Goal: Information Seeking & Learning: Understand process/instructions

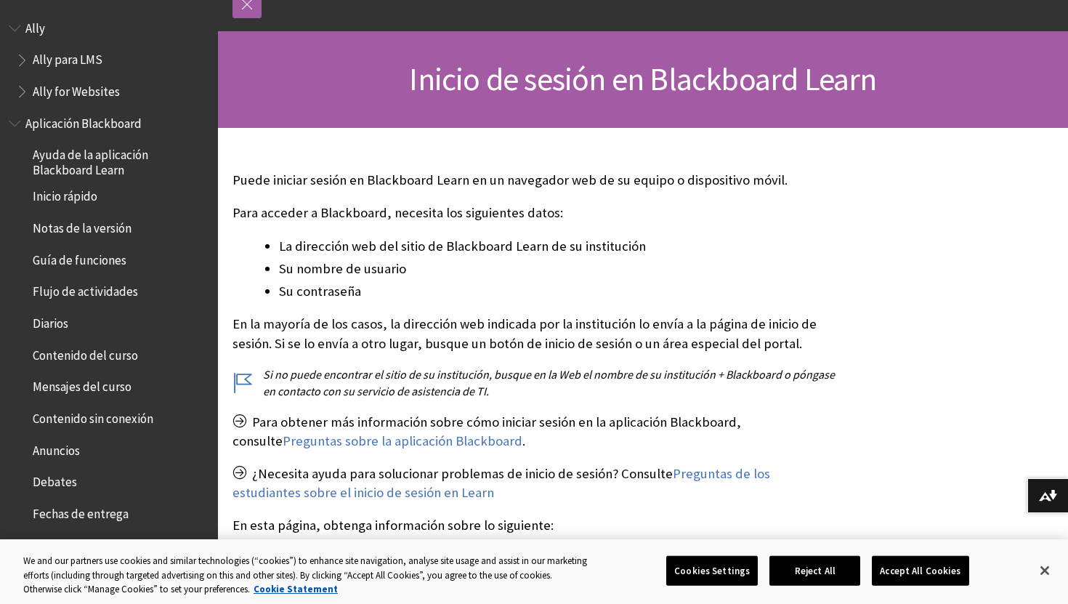
scroll to position [1406, 0]
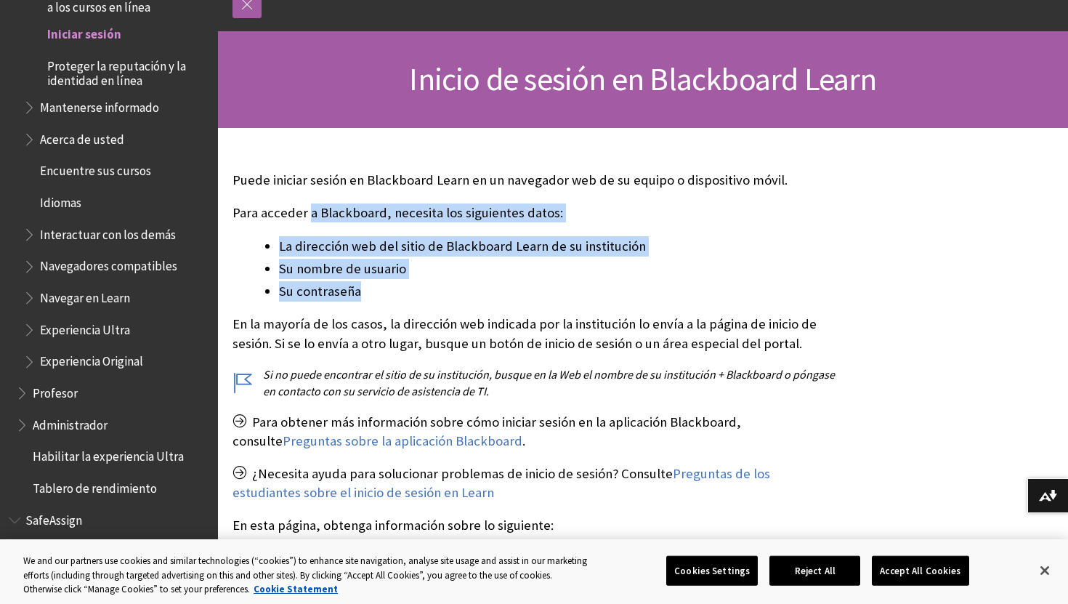
drag, startPoint x: 307, startPoint y: 216, endPoint x: 429, endPoint y: 284, distance: 139.5
click at [429, 285] on div "Puede iniciar sesión en Blackboard Learn en un navegador web de su equipo o dis…" at bounding box center [535, 564] width 606 height 786
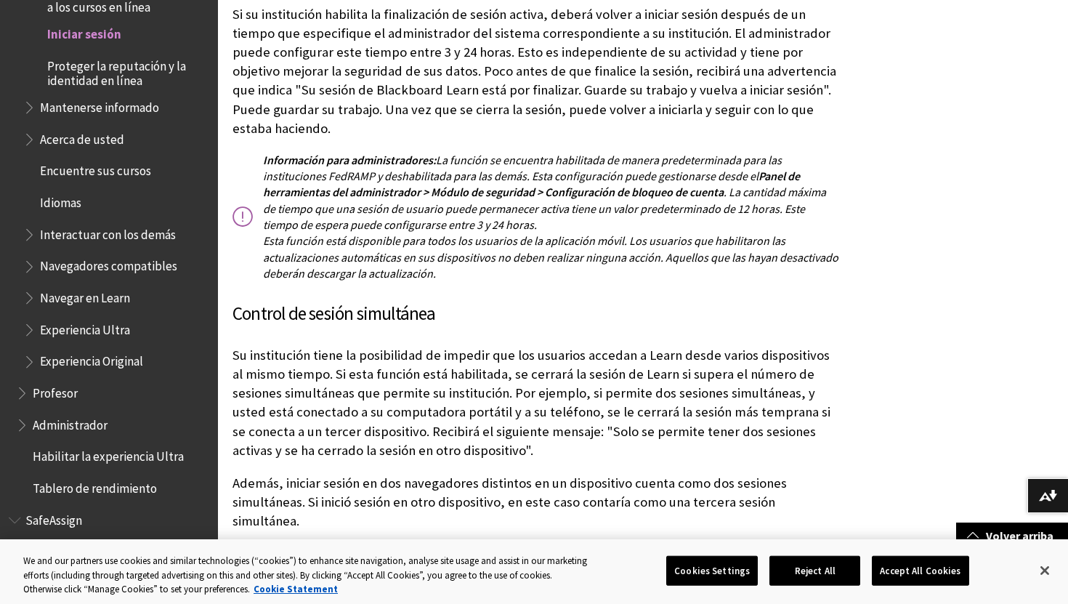
scroll to position [2894, 0]
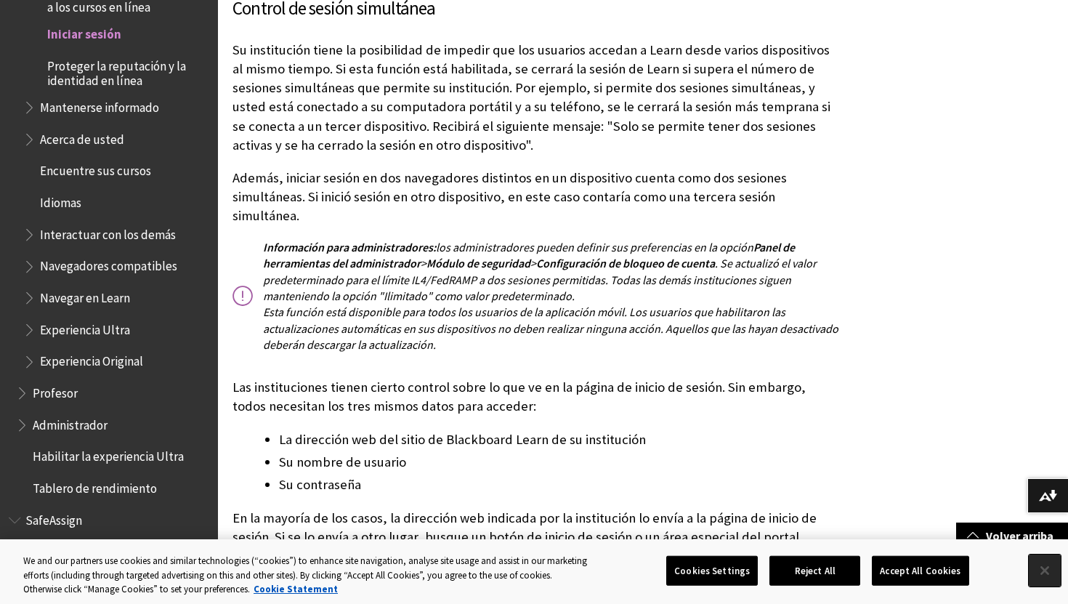
click at [1047, 565] on button "Close" at bounding box center [1044, 570] width 32 height 32
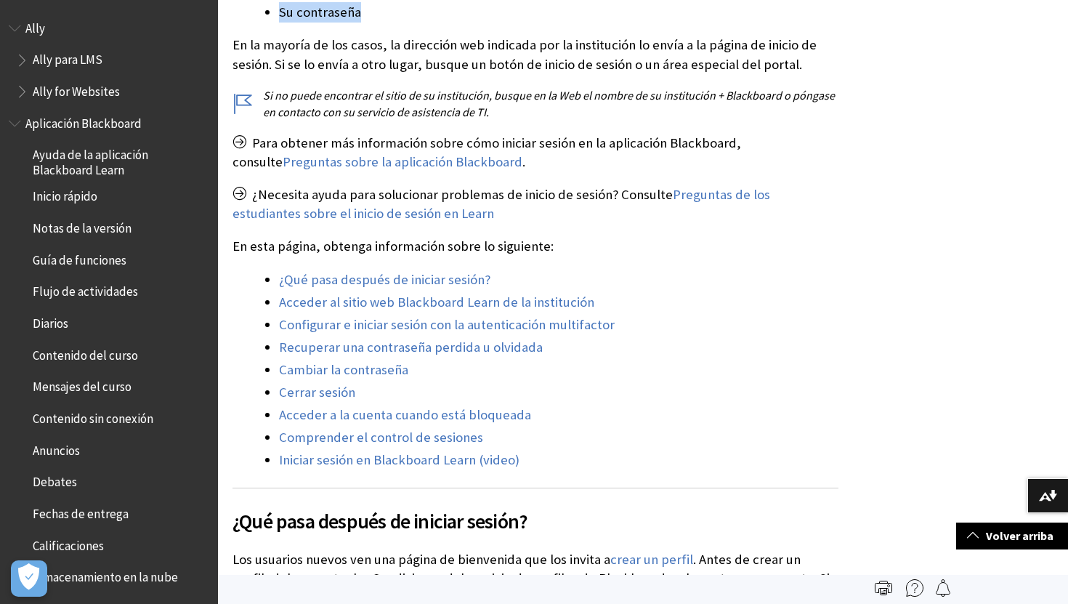
scroll to position [0, 0]
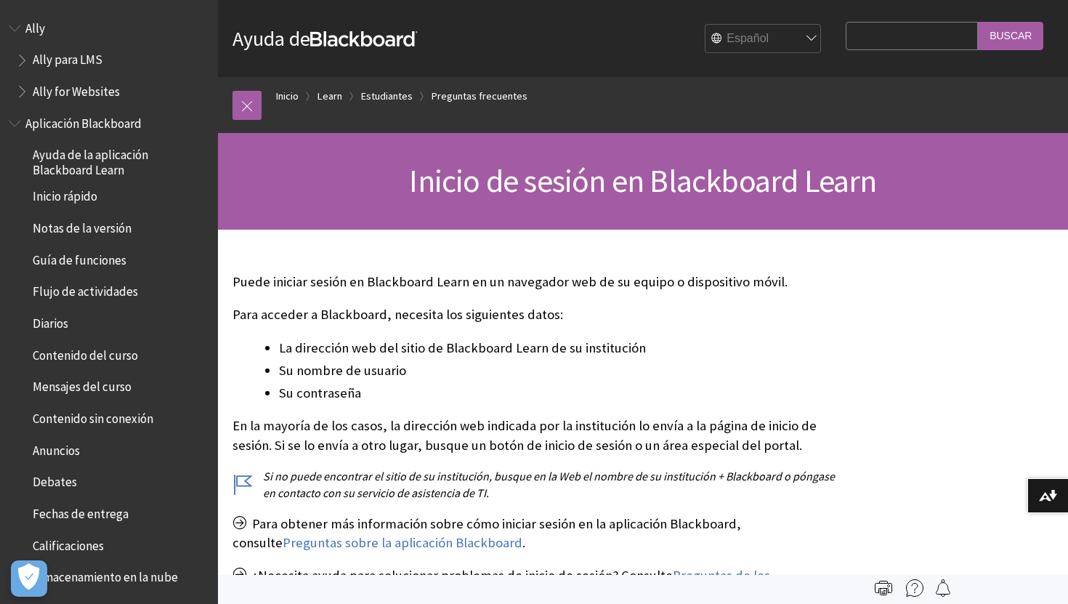
scroll to position [1406, 0]
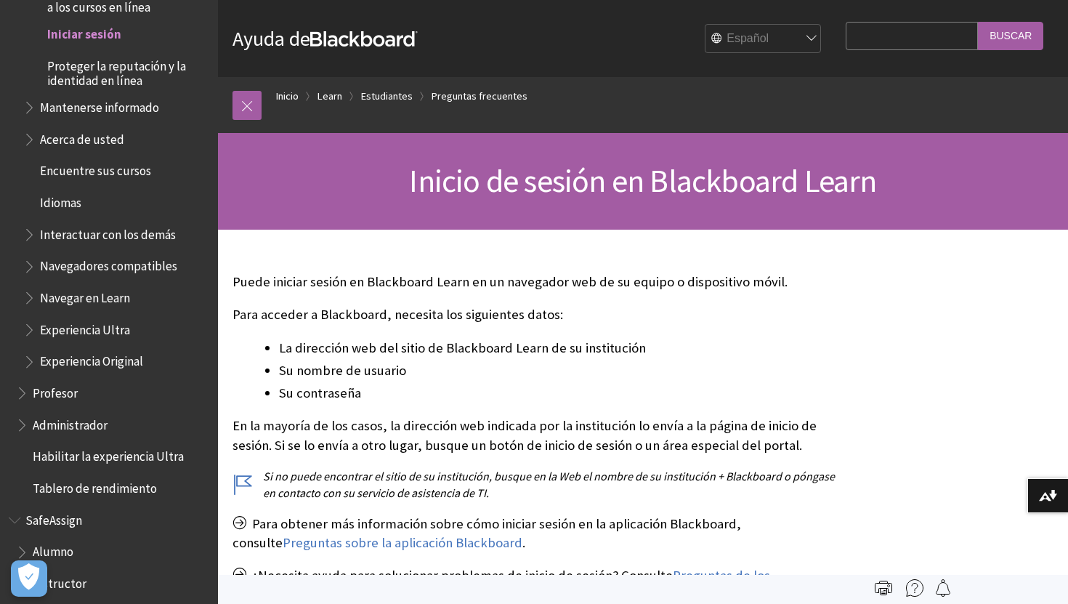
click at [105, 36] on span "Iniciar sesión" at bounding box center [84, 33] width 74 height 20
click at [280, 97] on link "Inicio" at bounding box center [287, 96] width 23 height 18
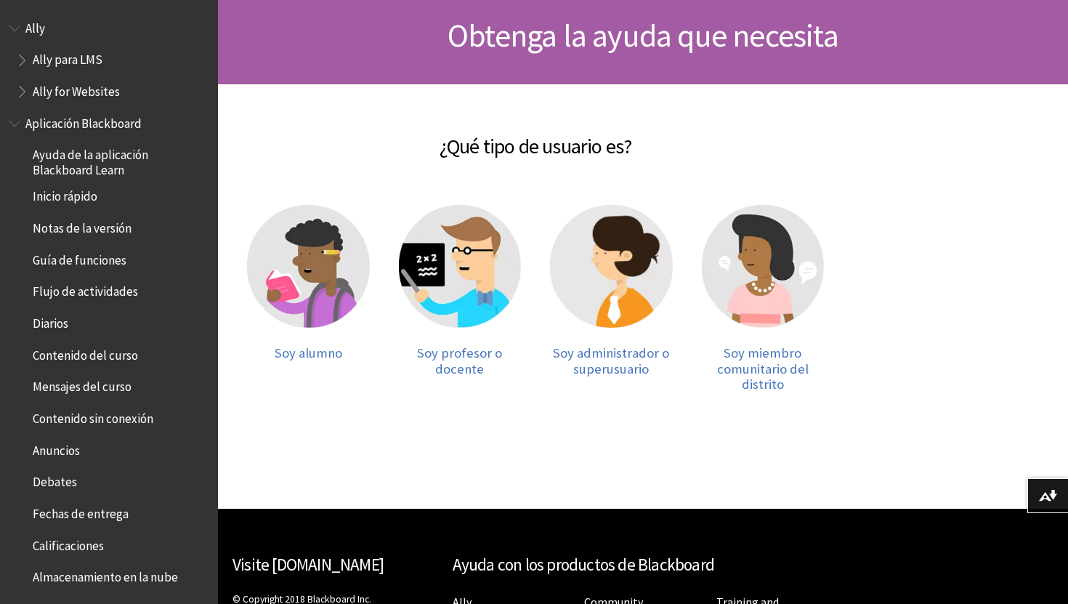
scroll to position [153, 0]
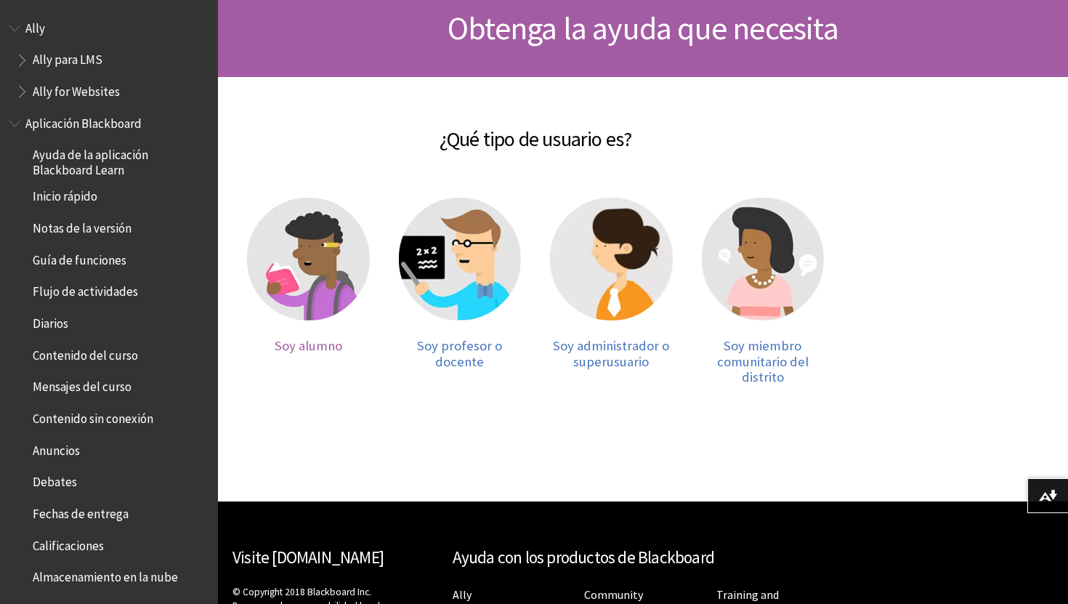
click at [325, 307] on img at bounding box center [308, 259] width 123 height 123
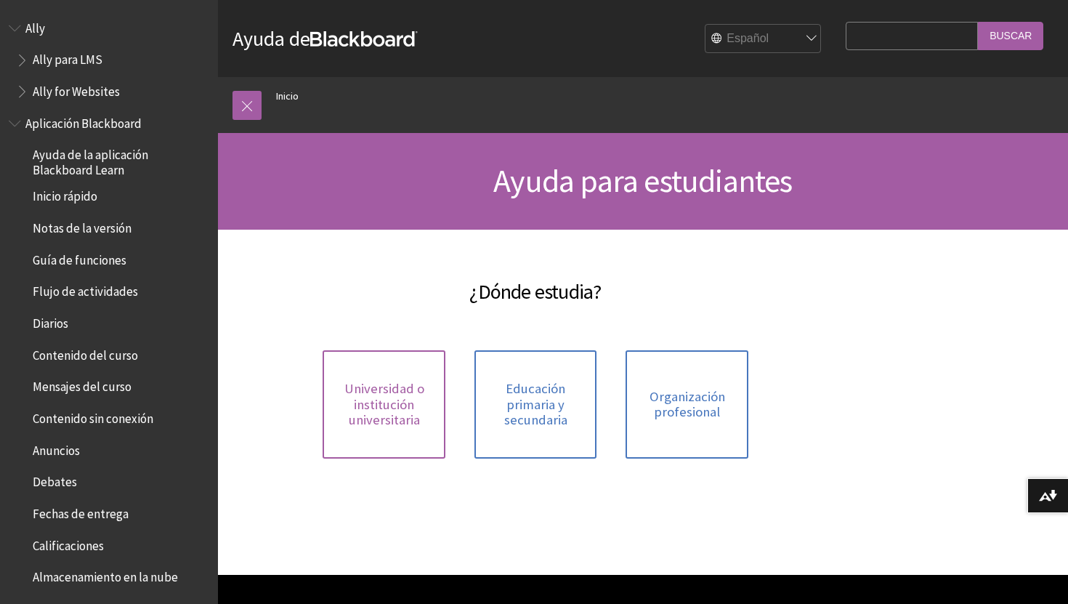
click at [363, 406] on span "Universidad o institución universitaria" at bounding box center [383, 404] width 105 height 47
click at [59, 200] on span "Inicio rápido" at bounding box center [65, 194] width 65 height 20
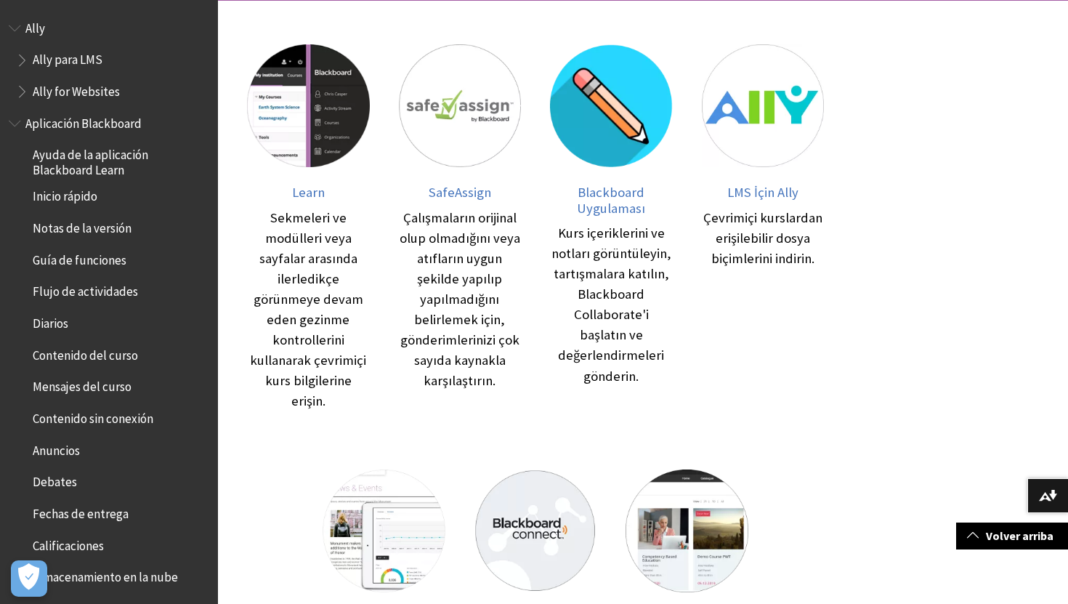
scroll to position [230, 0]
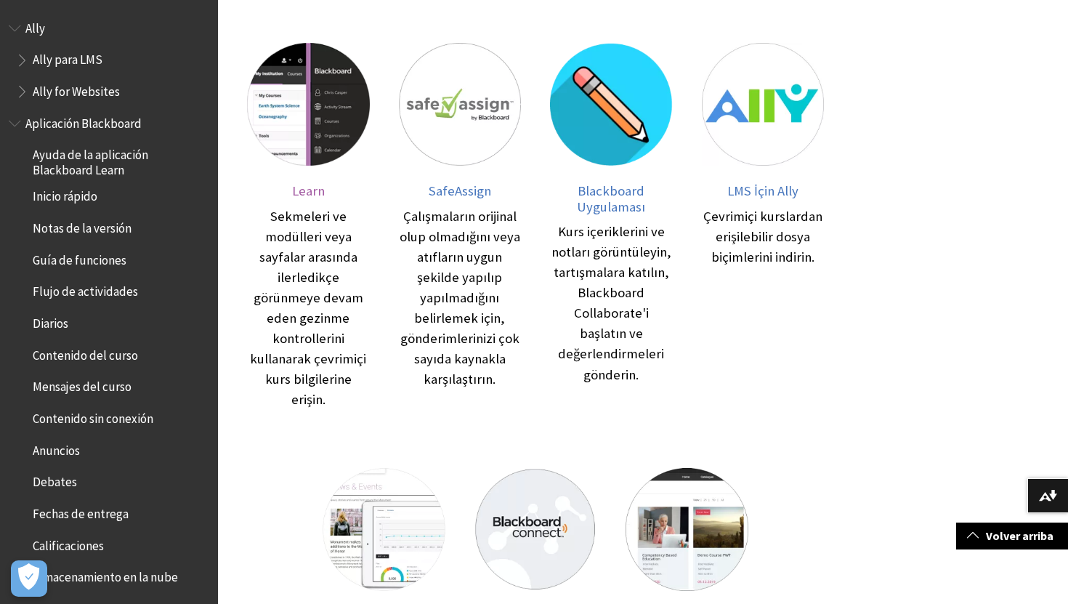
click at [322, 173] on div at bounding box center [308, 113] width 123 height 140
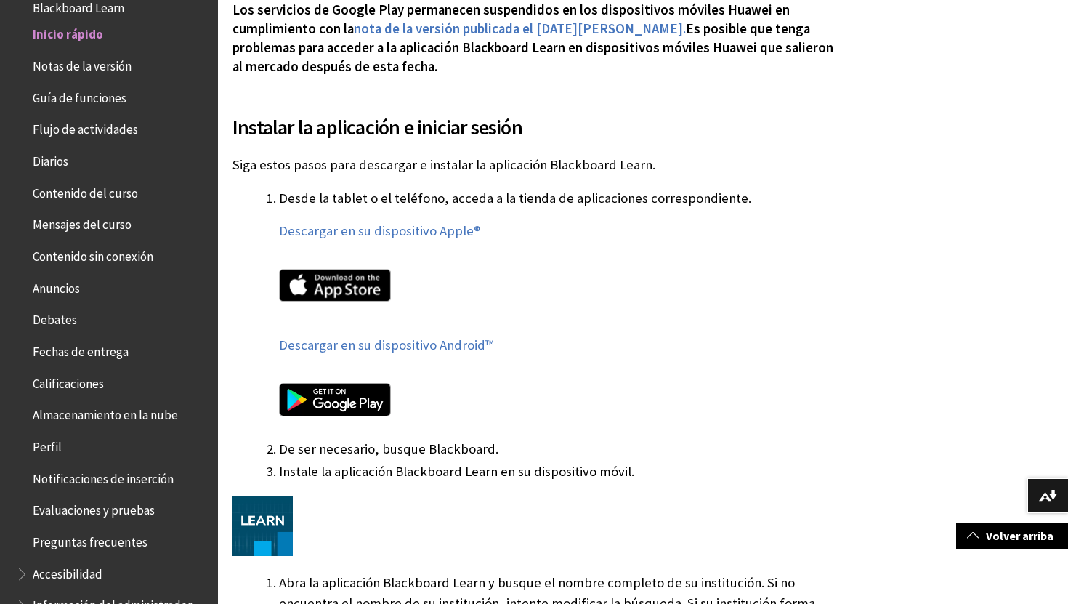
scroll to position [710, 0]
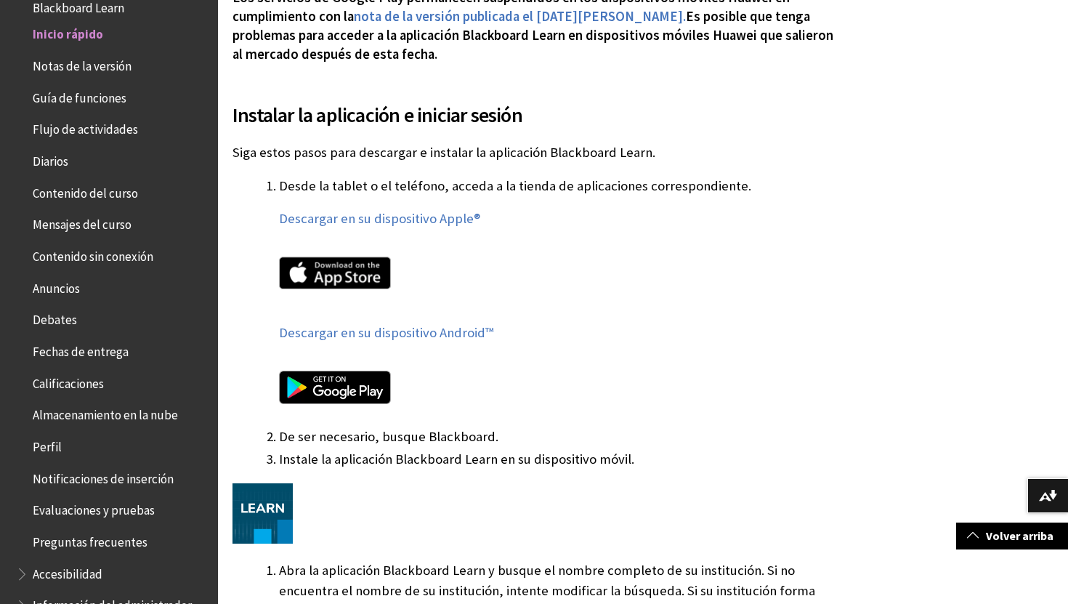
click at [320, 370] on img at bounding box center [335, 386] width 112 height 33
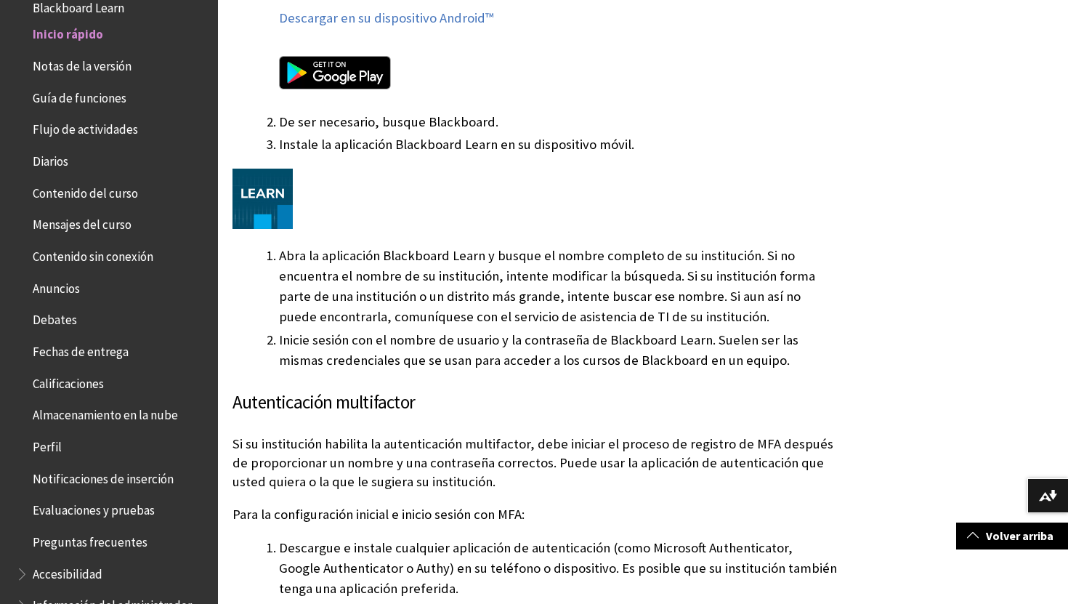
scroll to position [1057, 0]
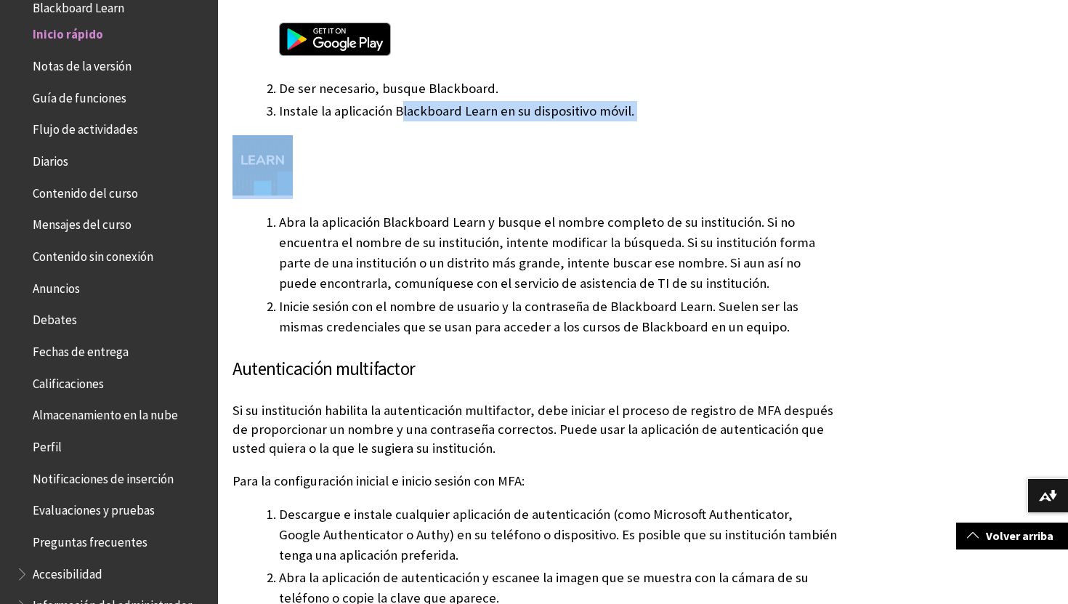
drag, startPoint x: 403, startPoint y: 97, endPoint x: 535, endPoint y: 176, distance: 154.1
click at [535, 177] on div "Instalar la aplicación e iniciar sesión Siga estos pasos para descargar e insta…" at bounding box center [535, 35] width 606 height 603
click at [535, 176] on div at bounding box center [535, 167] width 606 height 64
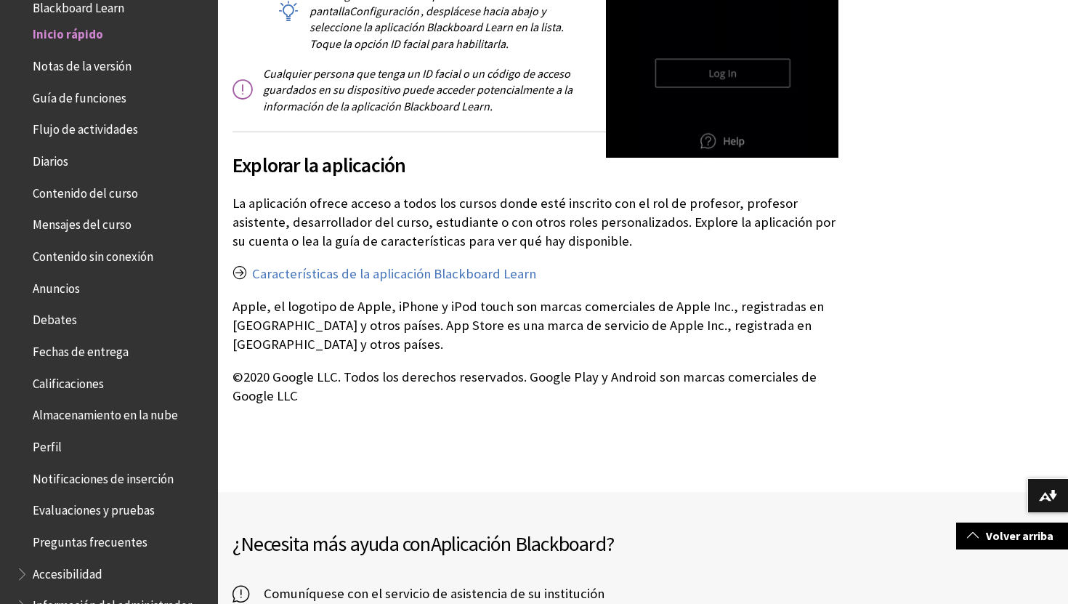
scroll to position [2803, 0]
